Goal: Navigation & Orientation: Find specific page/section

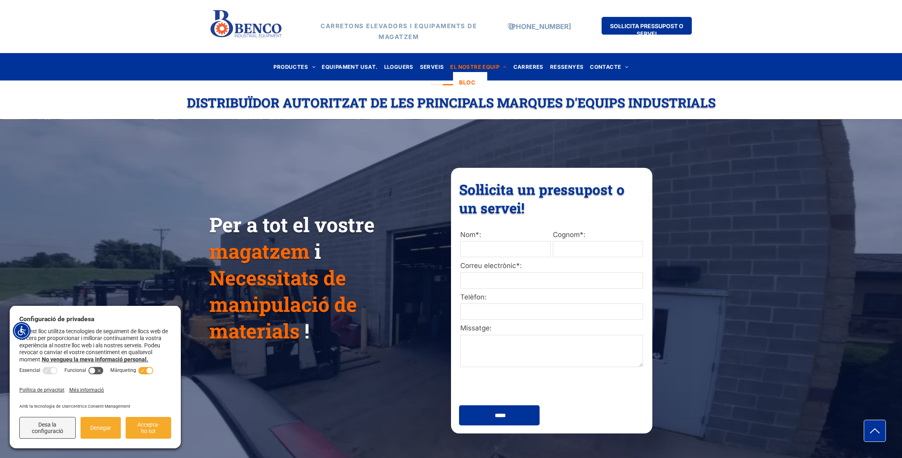
click at [470, 66] on font "EL NOSTRE EQUIP" at bounding box center [474, 67] width 49 height 6
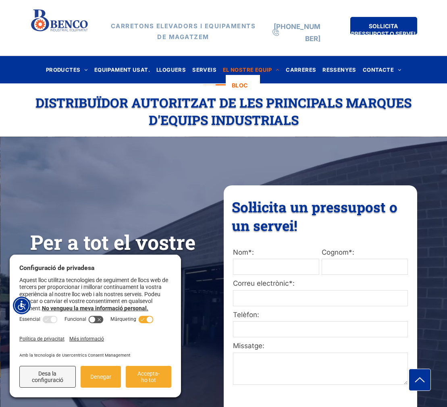
click at [333, 17] on div "SOL·LICITA PRESSUPOST O SERVEI" at bounding box center [368, 28] width 97 height 42
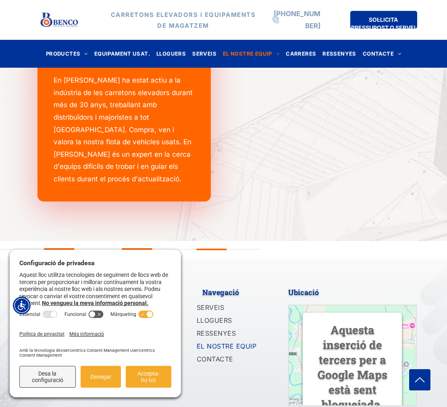
scroll to position [1109, 0]
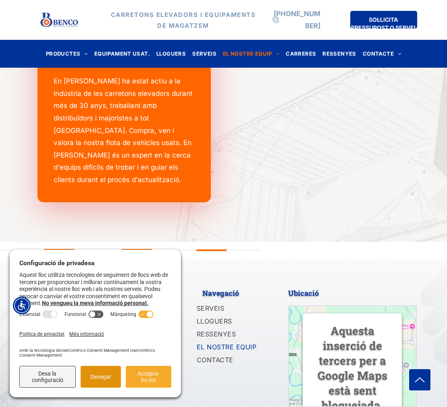
click at [95, 373] on font "Denegar" at bounding box center [100, 376] width 21 height 6
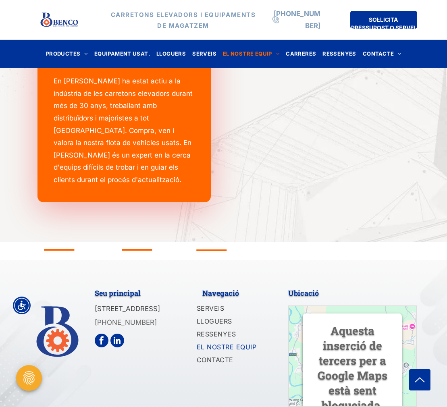
scroll to position [1109, 0]
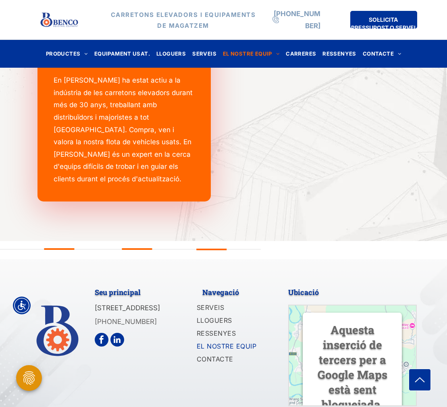
click at [30, 377] on icon "Obre la configuració de privadesa" at bounding box center [29, 377] width 12 height 13
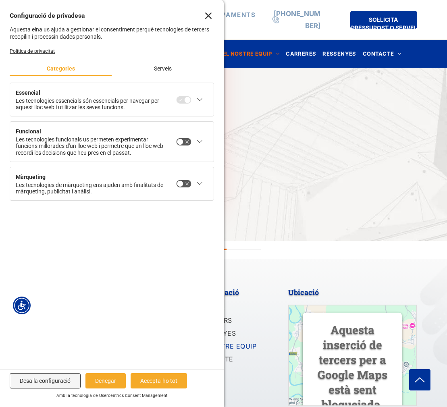
click at [209, 14] on icon "Tanca" at bounding box center [208, 15] width 6 height 6
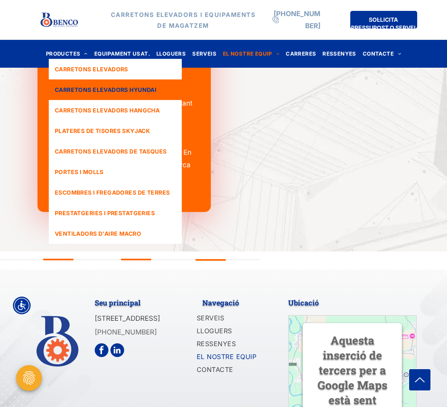
scroll to position [1074, 0]
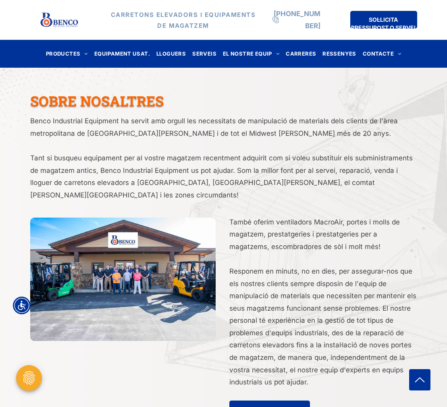
scroll to position [1555, 0]
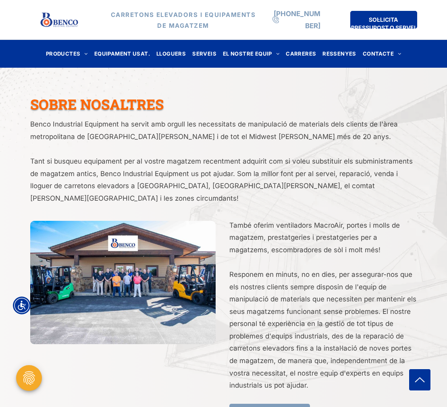
click at [260, 406] on font "CONEIX EL NOSTRE EQUIP" at bounding box center [269, 414] width 73 height 7
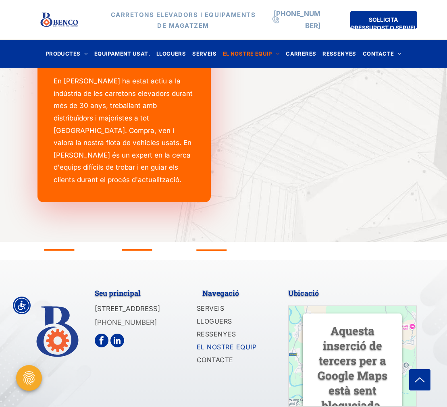
scroll to position [1109, 0]
